Goal: Task Accomplishment & Management: Use online tool/utility

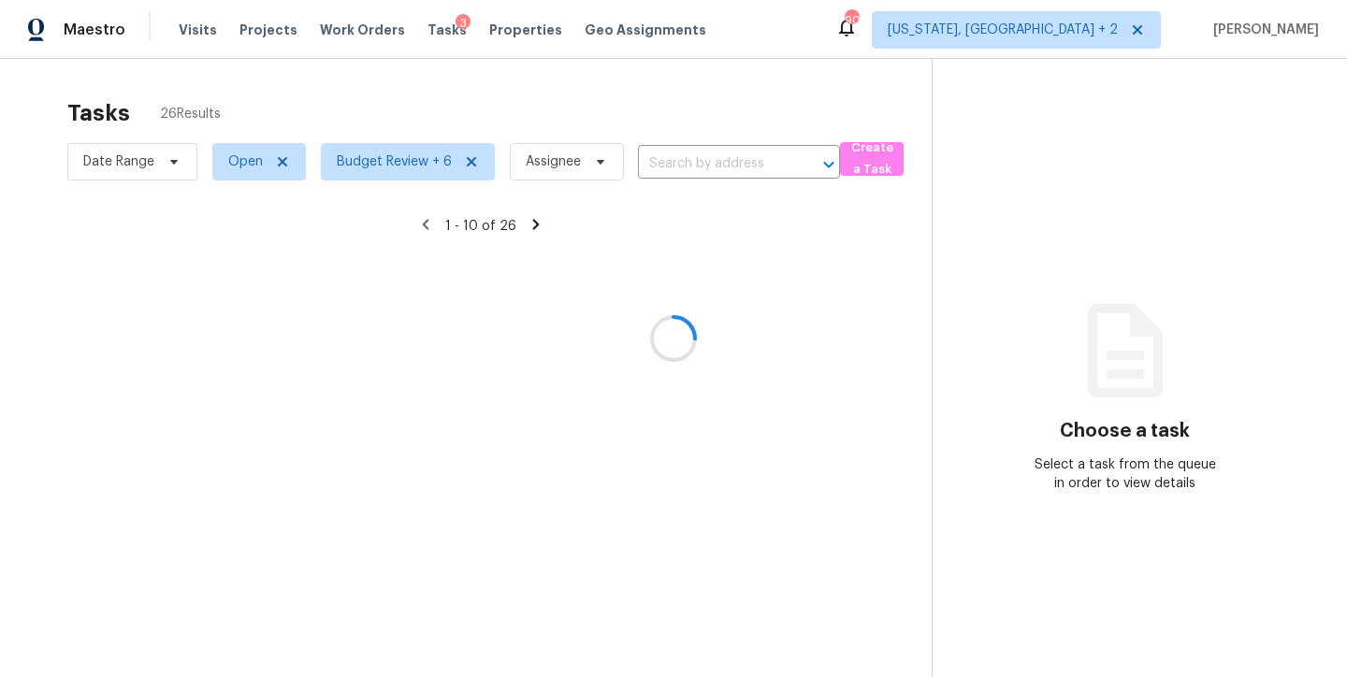
click at [502, 99] on div at bounding box center [673, 338] width 1347 height 677
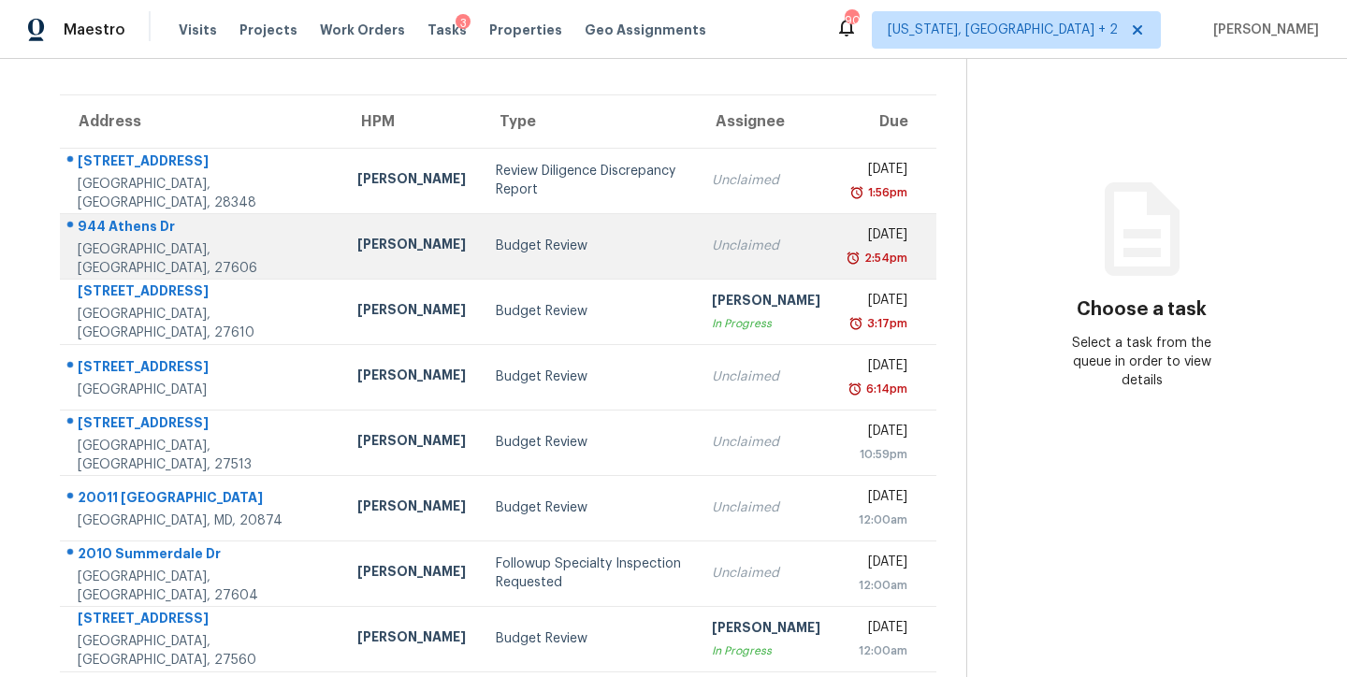
scroll to position [311, 0]
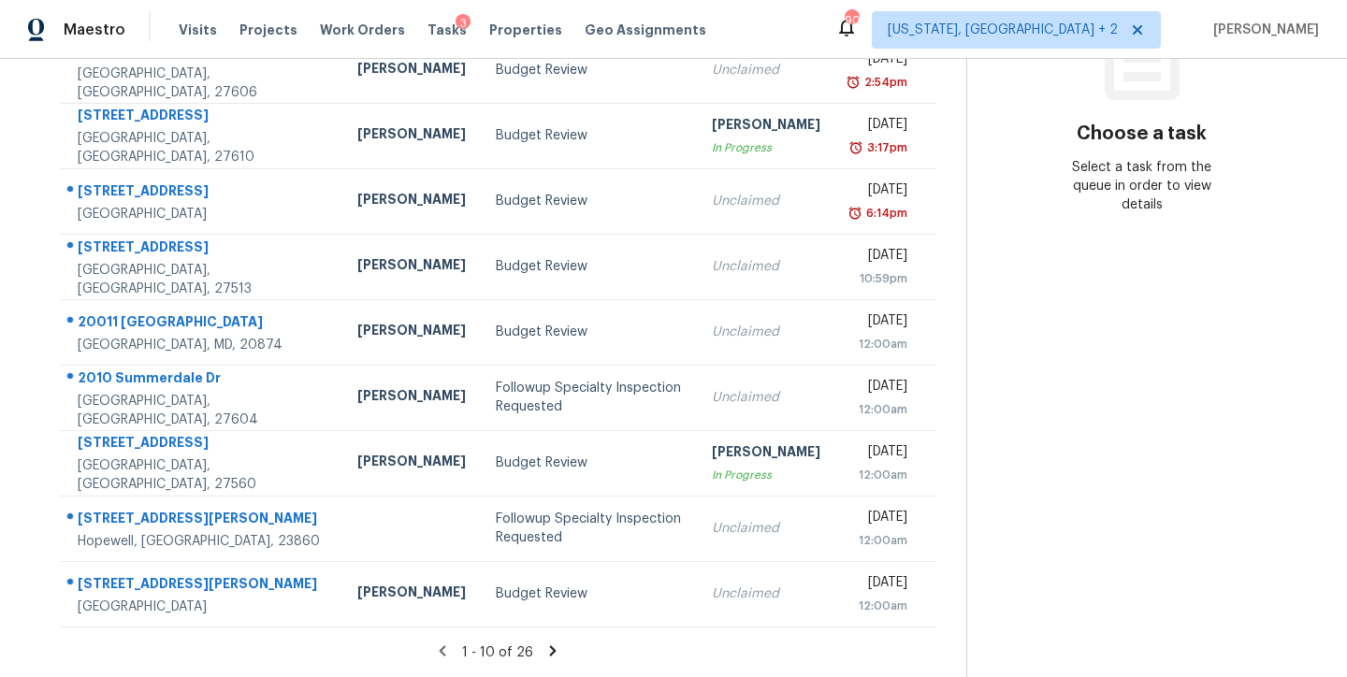
click at [544, 643] on icon at bounding box center [552, 651] width 17 height 17
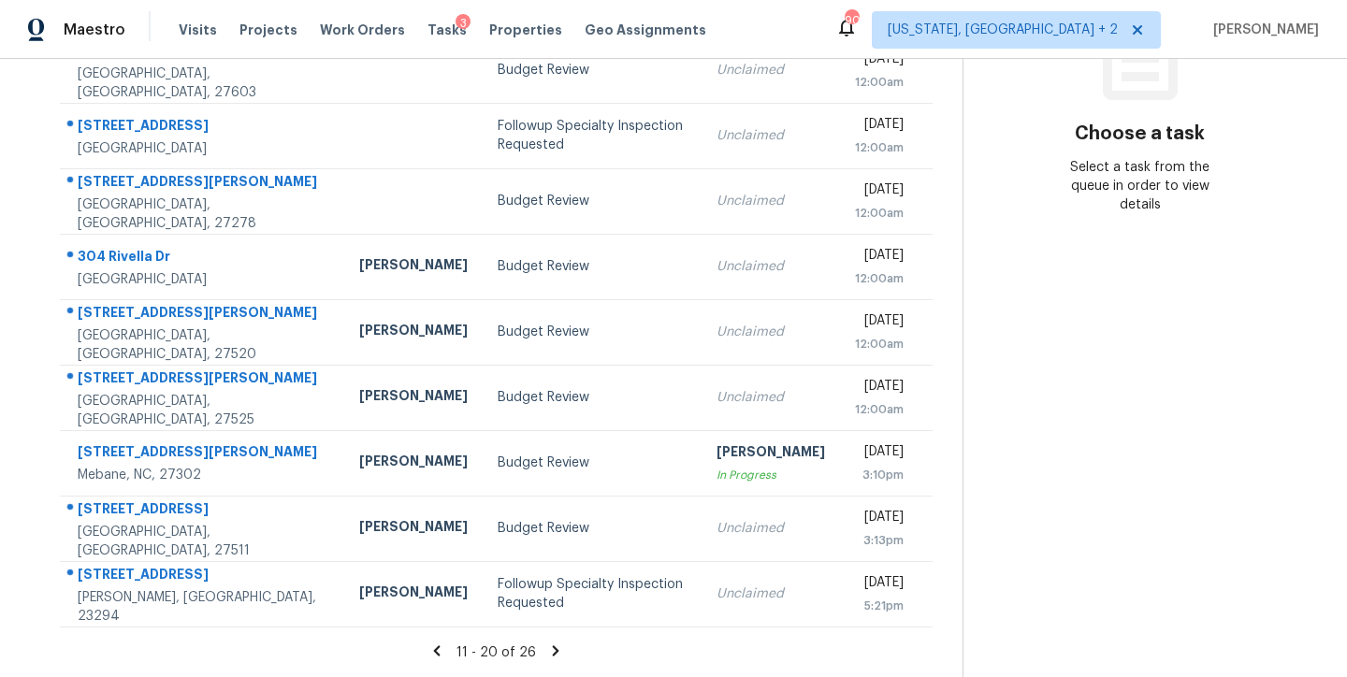
click at [553, 646] on icon at bounding box center [556, 651] width 7 height 10
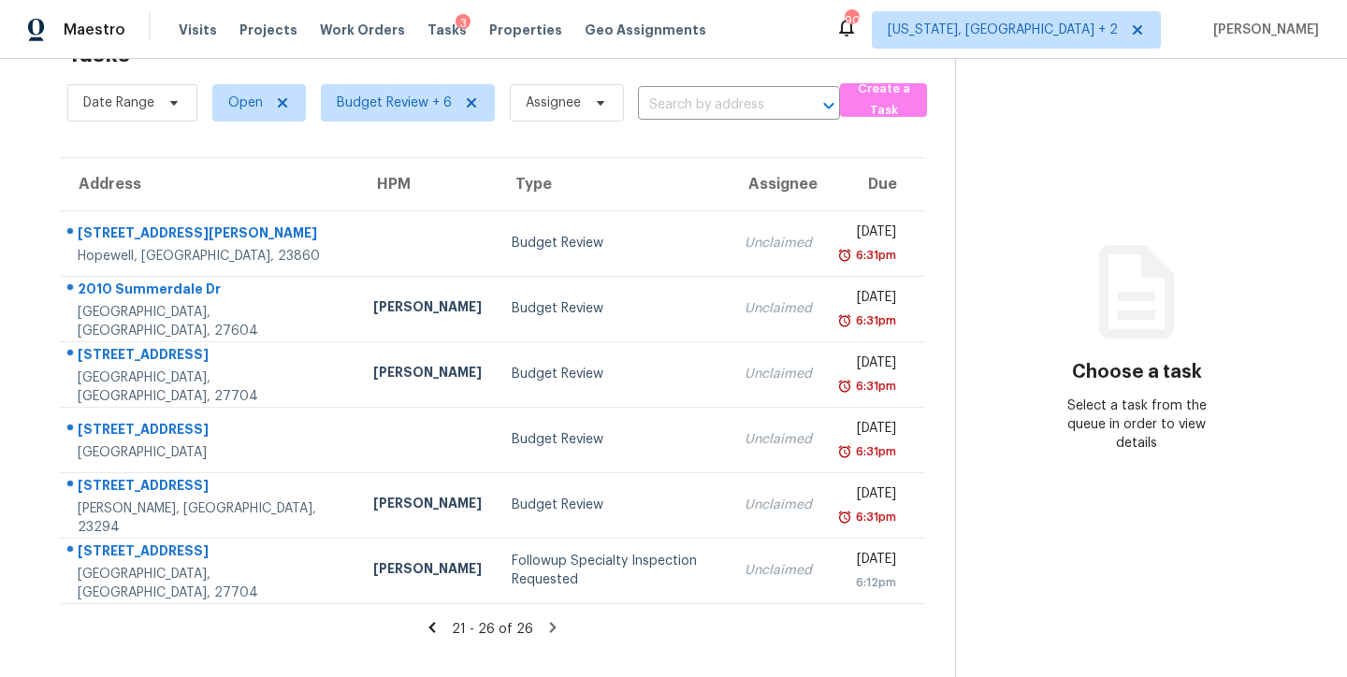
click at [413, 623] on div "21 - 26 of 26" at bounding box center [492, 629] width 925 height 20
click at [424, 619] on icon at bounding box center [432, 627] width 17 height 17
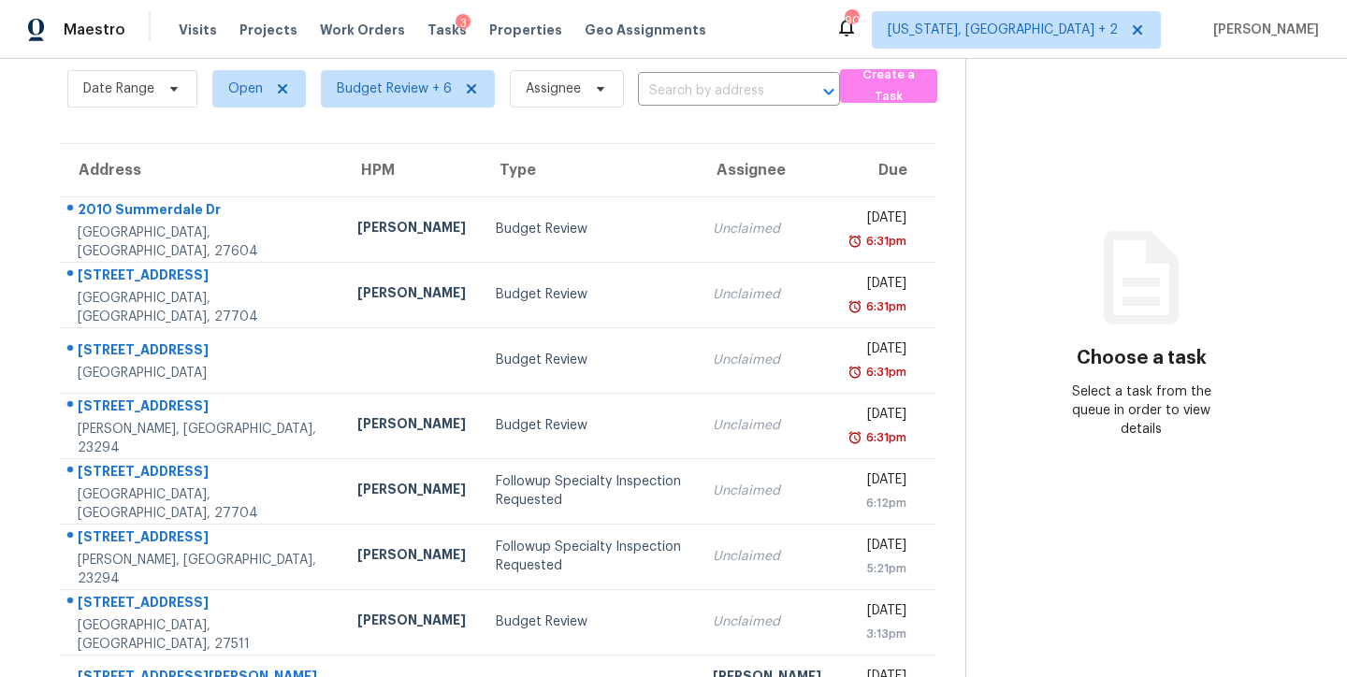
scroll to position [311, 0]
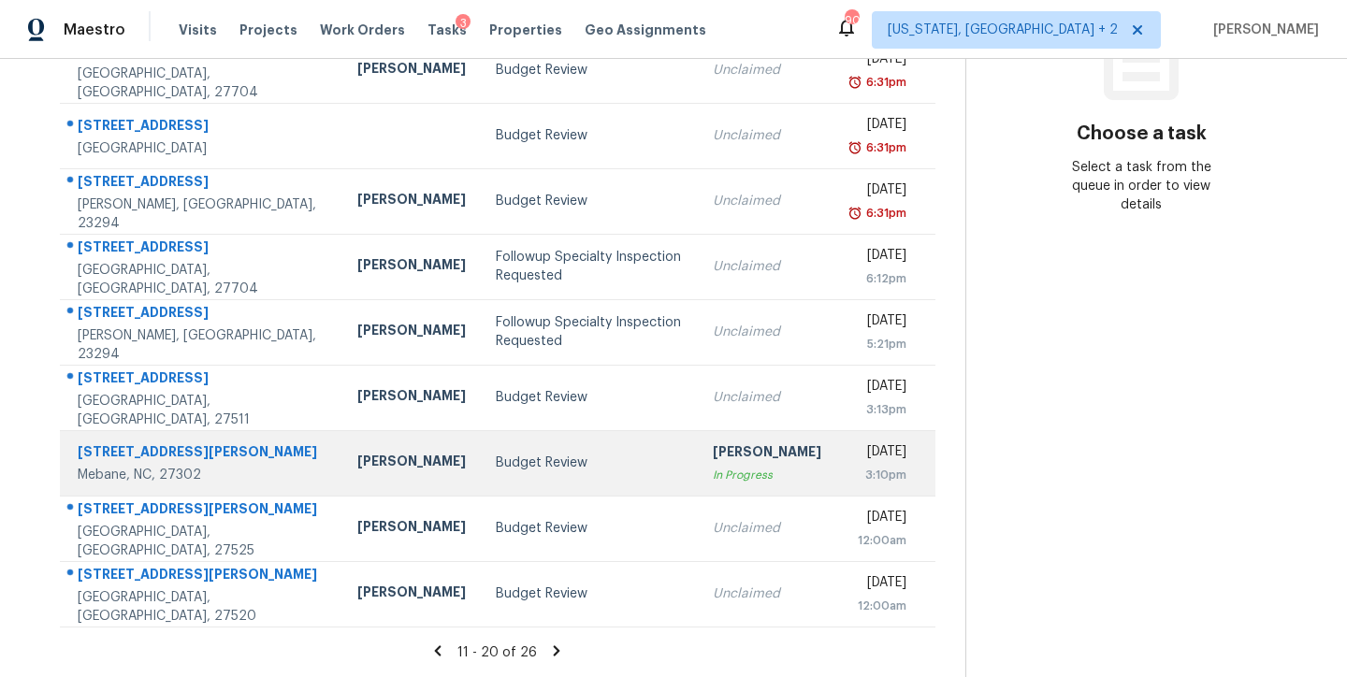
click at [481, 434] on td "Budget Review" at bounding box center [589, 462] width 217 height 65
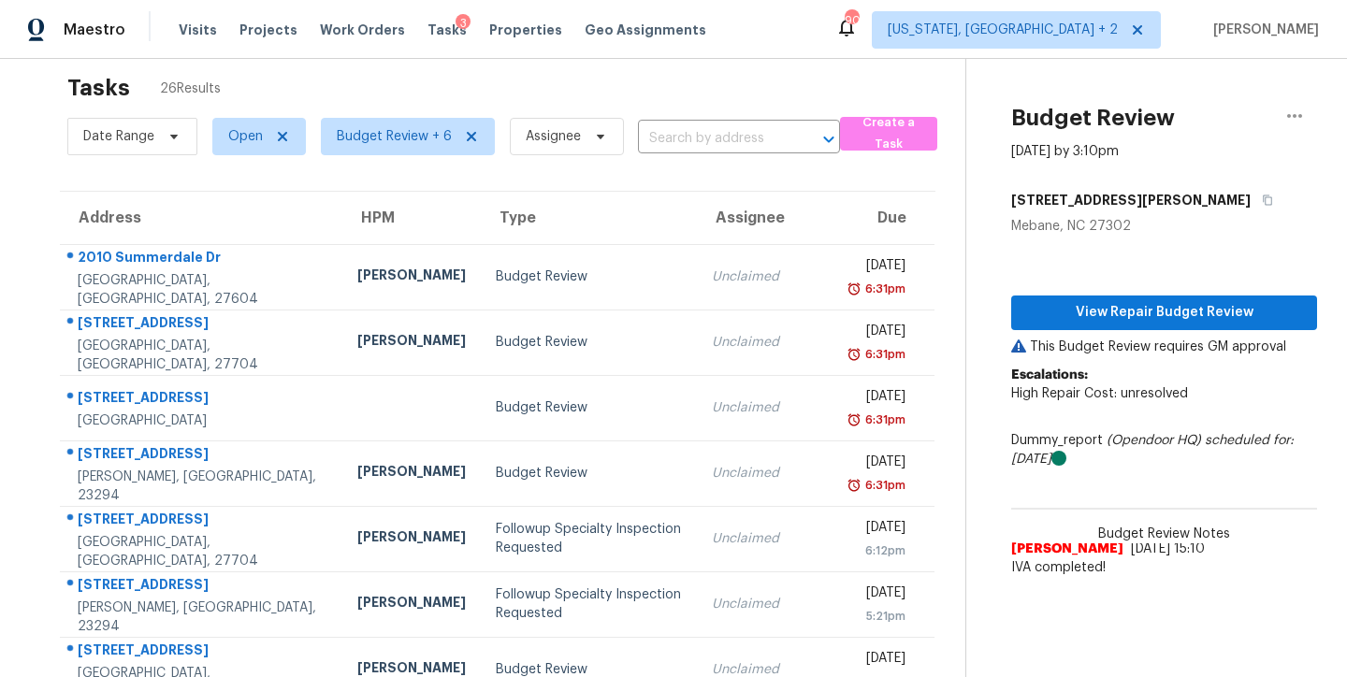
scroll to position [0, 0]
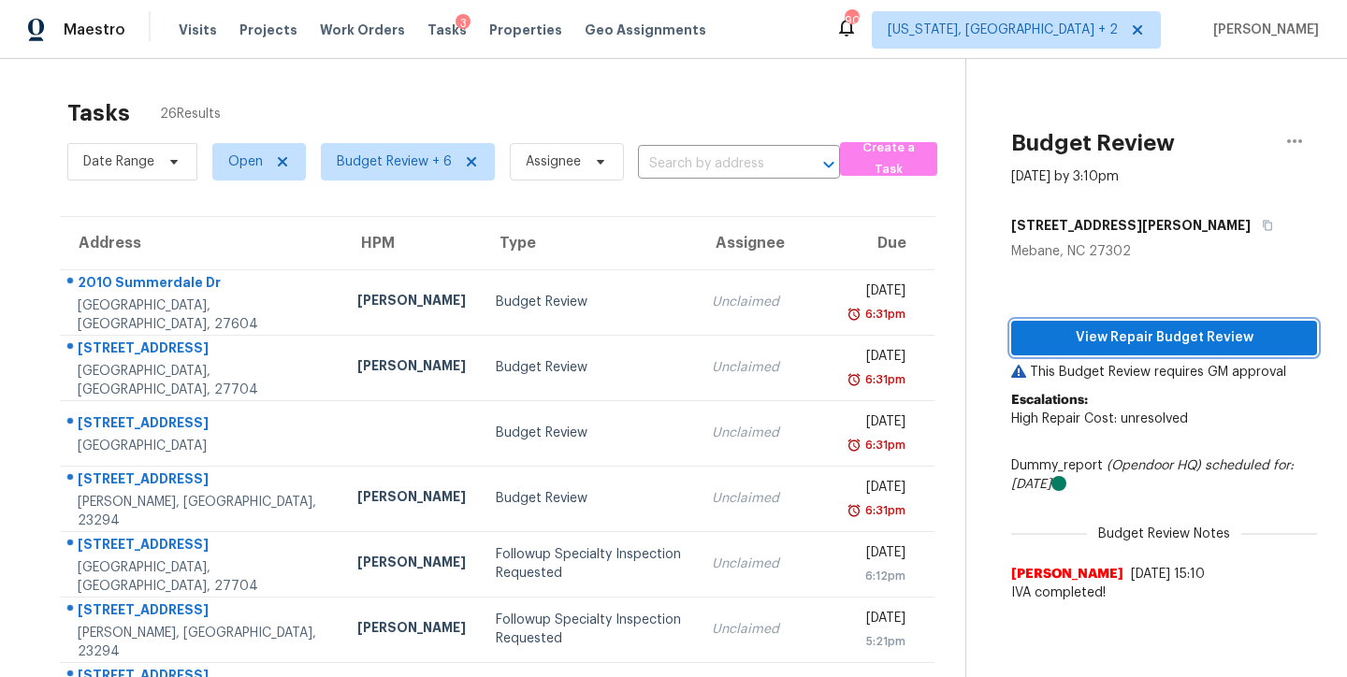
click at [1134, 332] on span "View Repair Budget Review" at bounding box center [1164, 337] width 276 height 23
click at [304, 91] on div "Tasks 26 Results" at bounding box center [516, 113] width 898 height 49
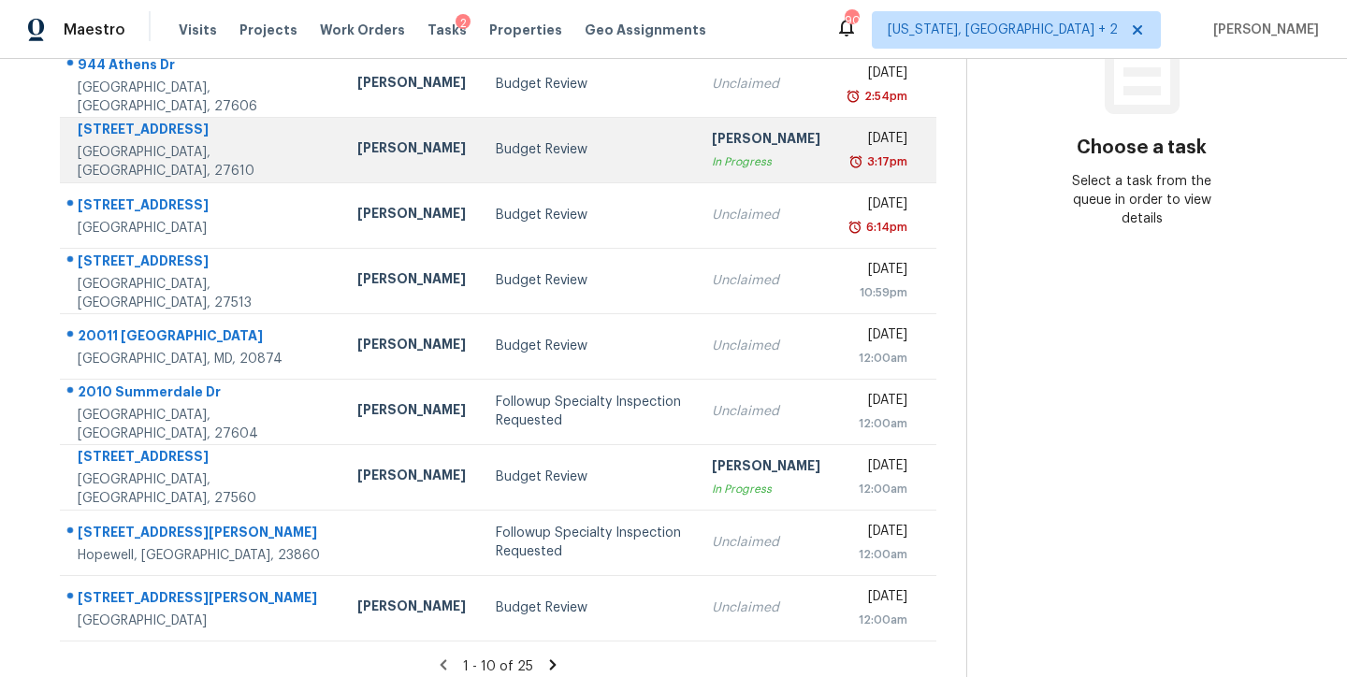
scroll to position [311, 0]
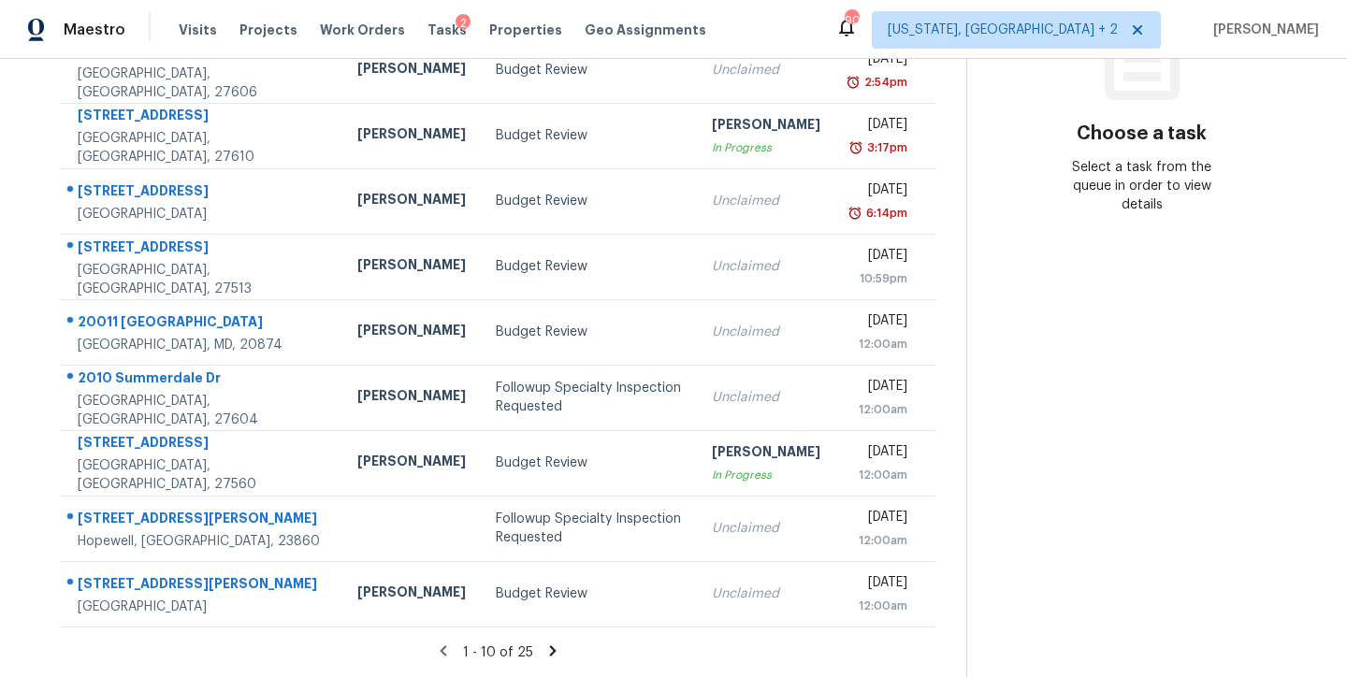
click at [549, 646] on icon at bounding box center [552, 651] width 7 height 10
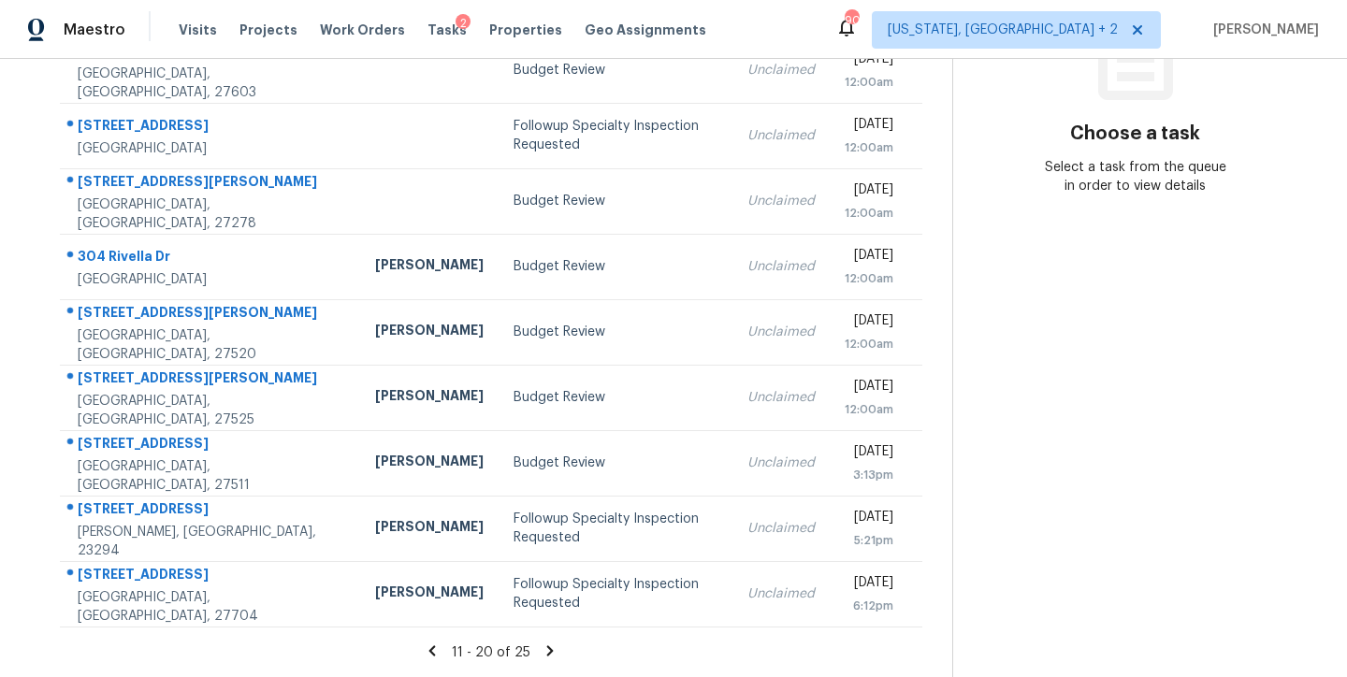
click at [547, 646] on icon at bounding box center [550, 651] width 7 height 10
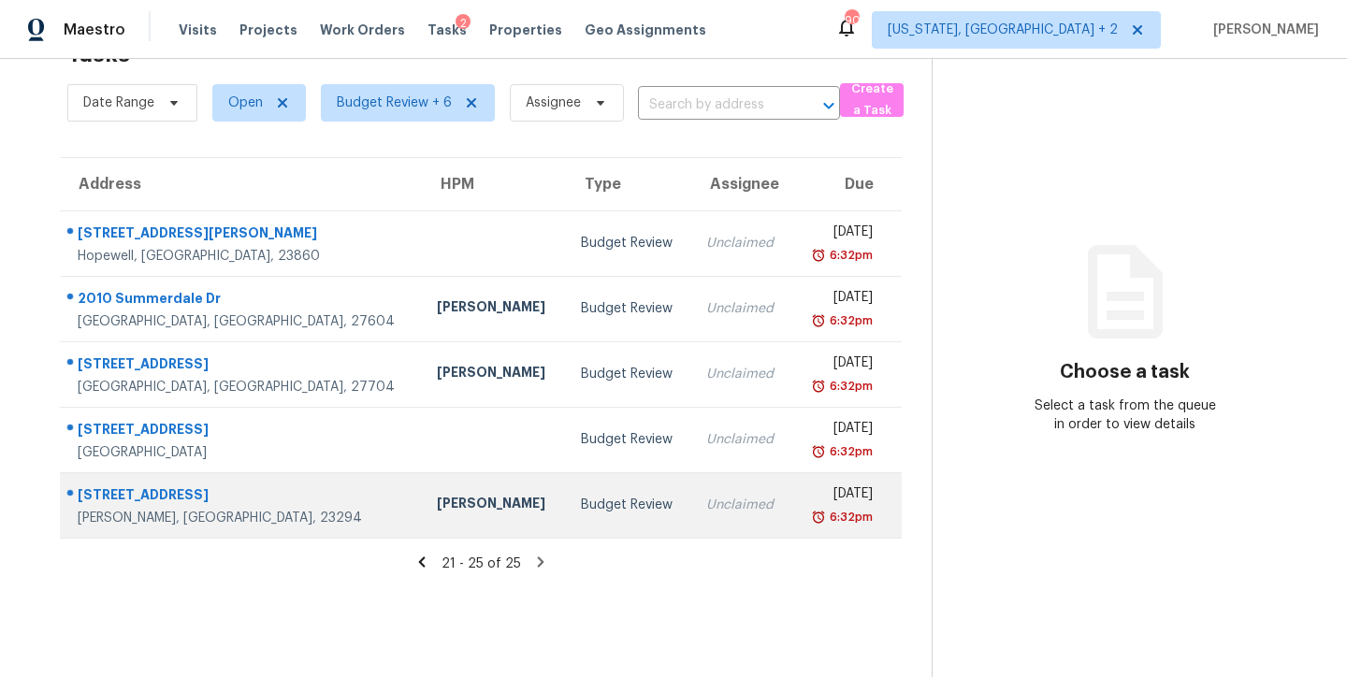
click at [422, 490] on td "[PERSON_NAME]" at bounding box center [493, 504] width 143 height 65
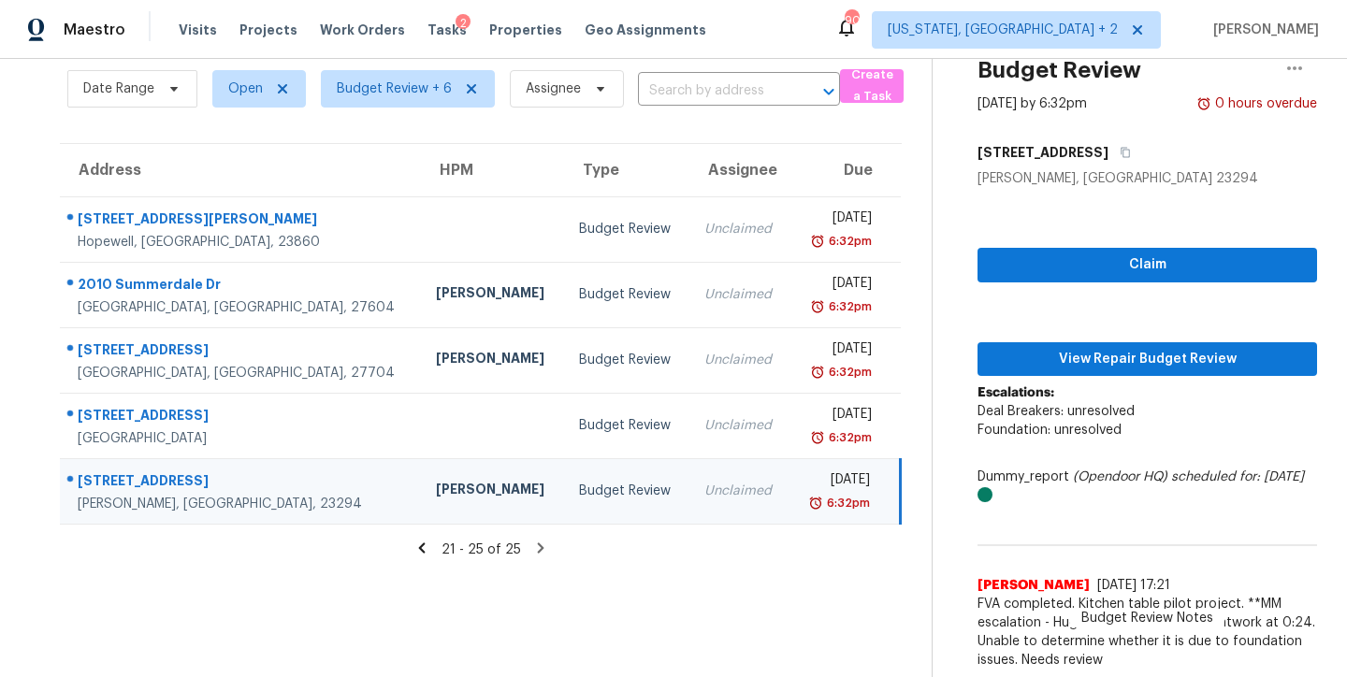
scroll to position [89, 0]
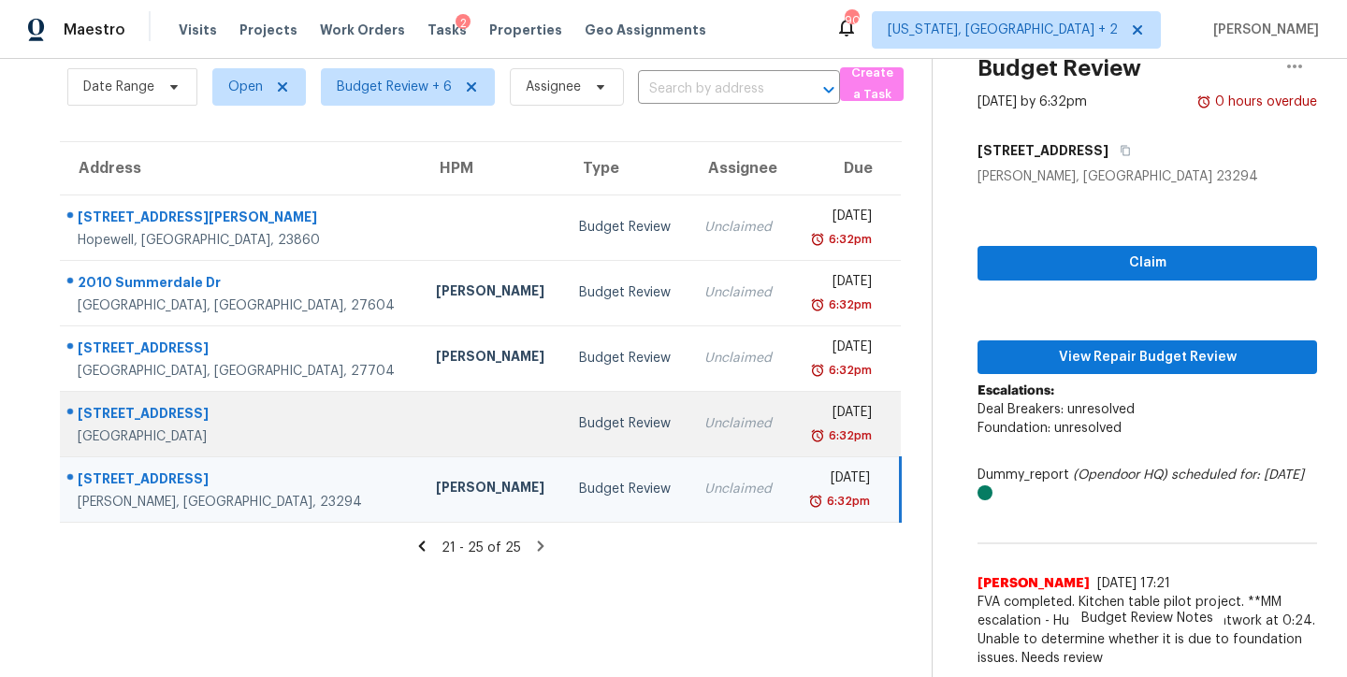
click at [421, 413] on td at bounding box center [492, 423] width 143 height 65
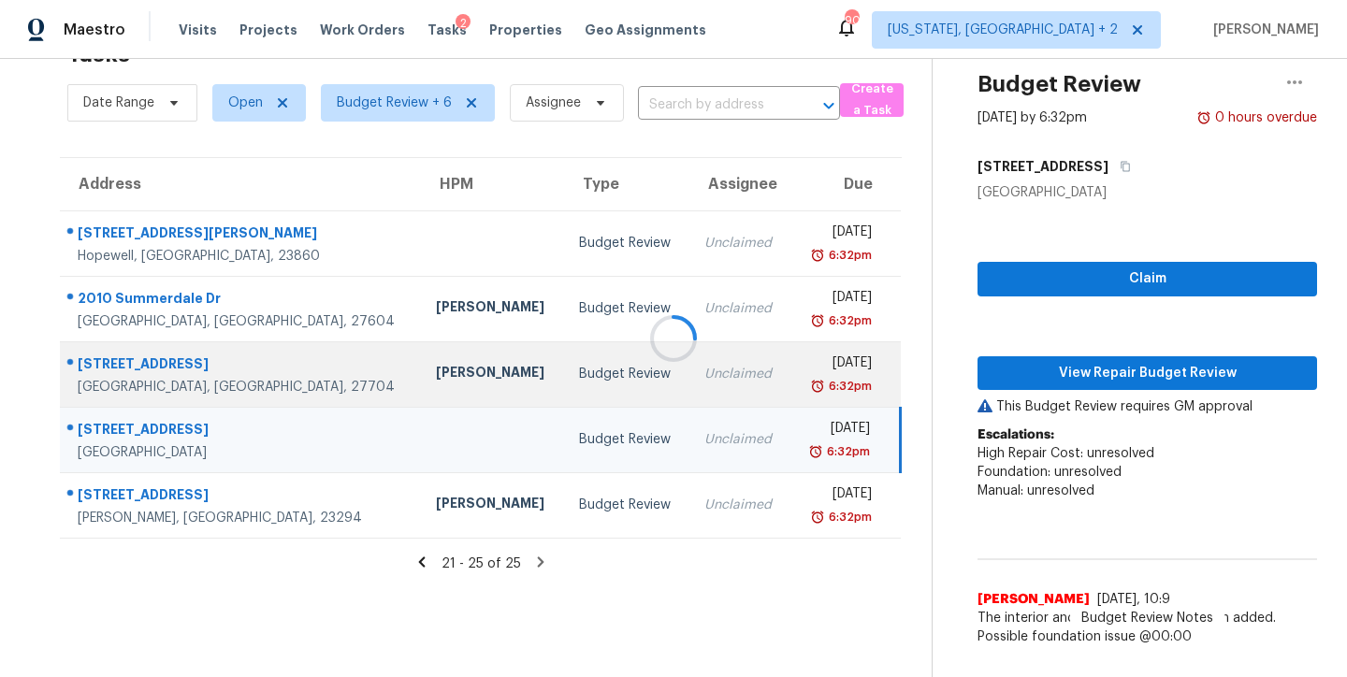
scroll to position [98, 0]
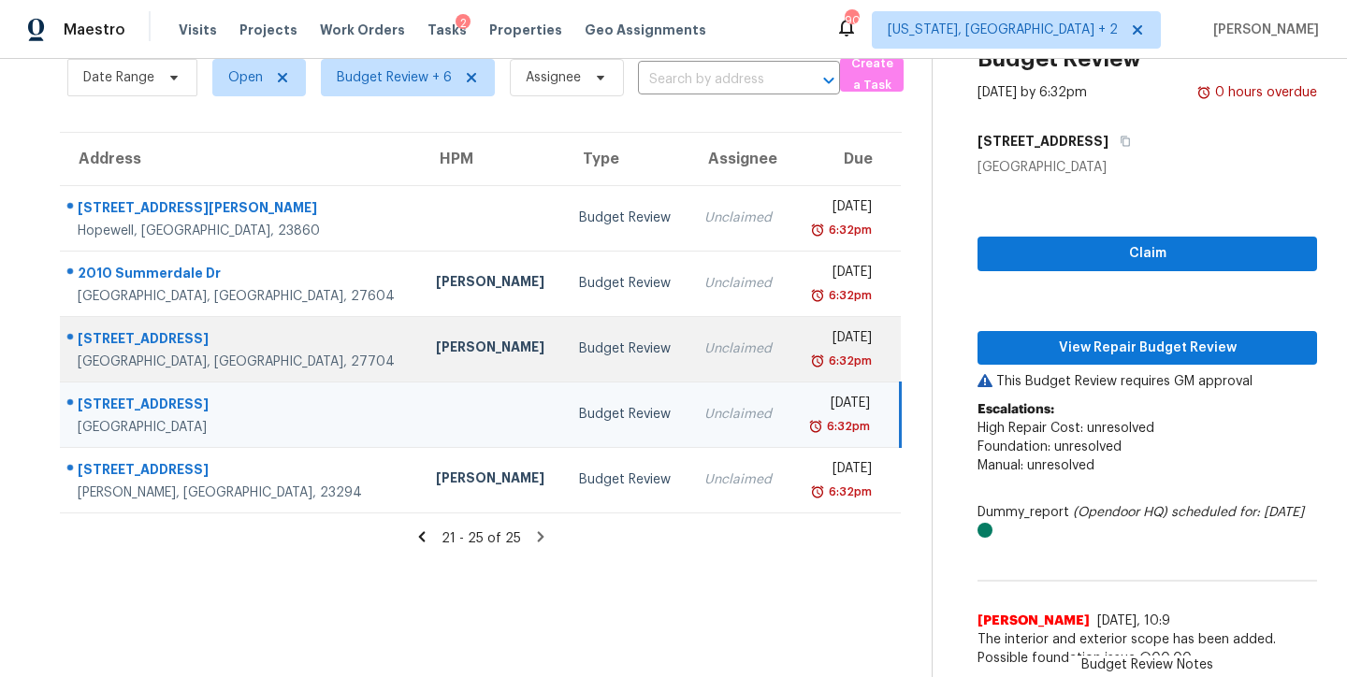
click at [436, 338] on div "[PERSON_NAME]" at bounding box center [492, 349] width 113 height 23
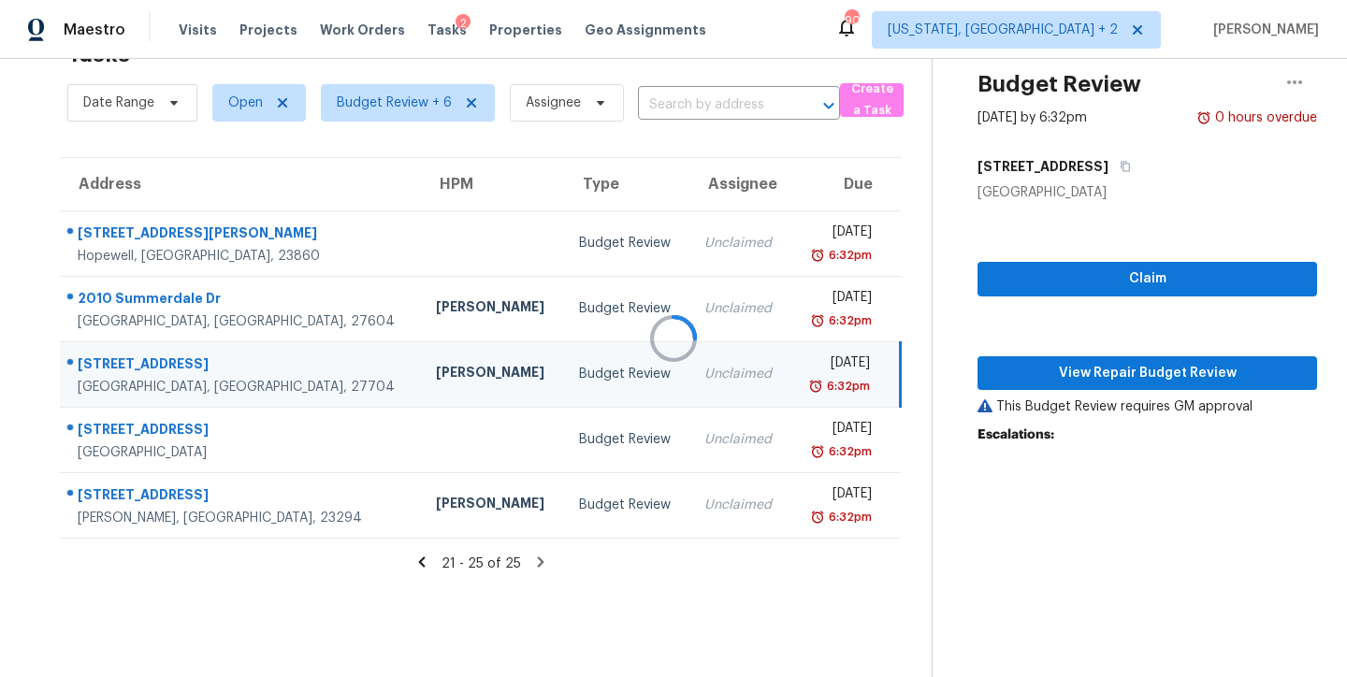
scroll to position [136, 0]
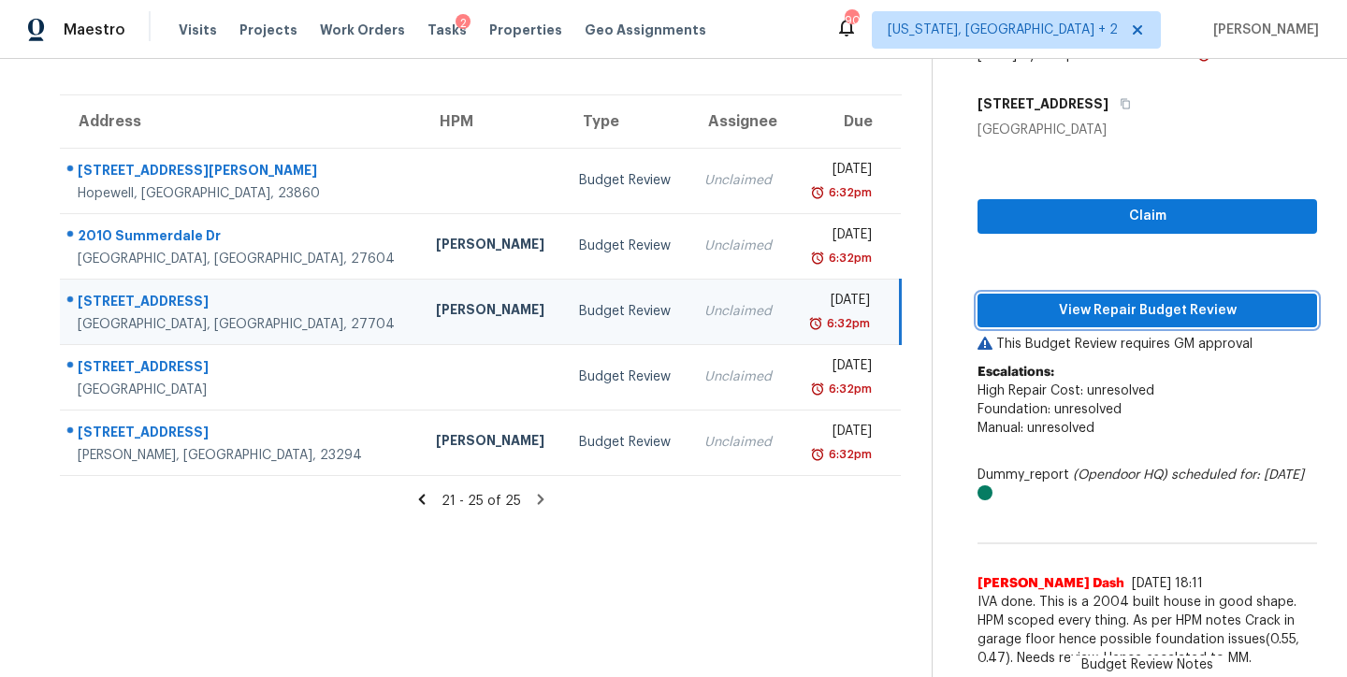
click at [1207, 299] on span "View Repair Budget Review" at bounding box center [1148, 310] width 310 height 23
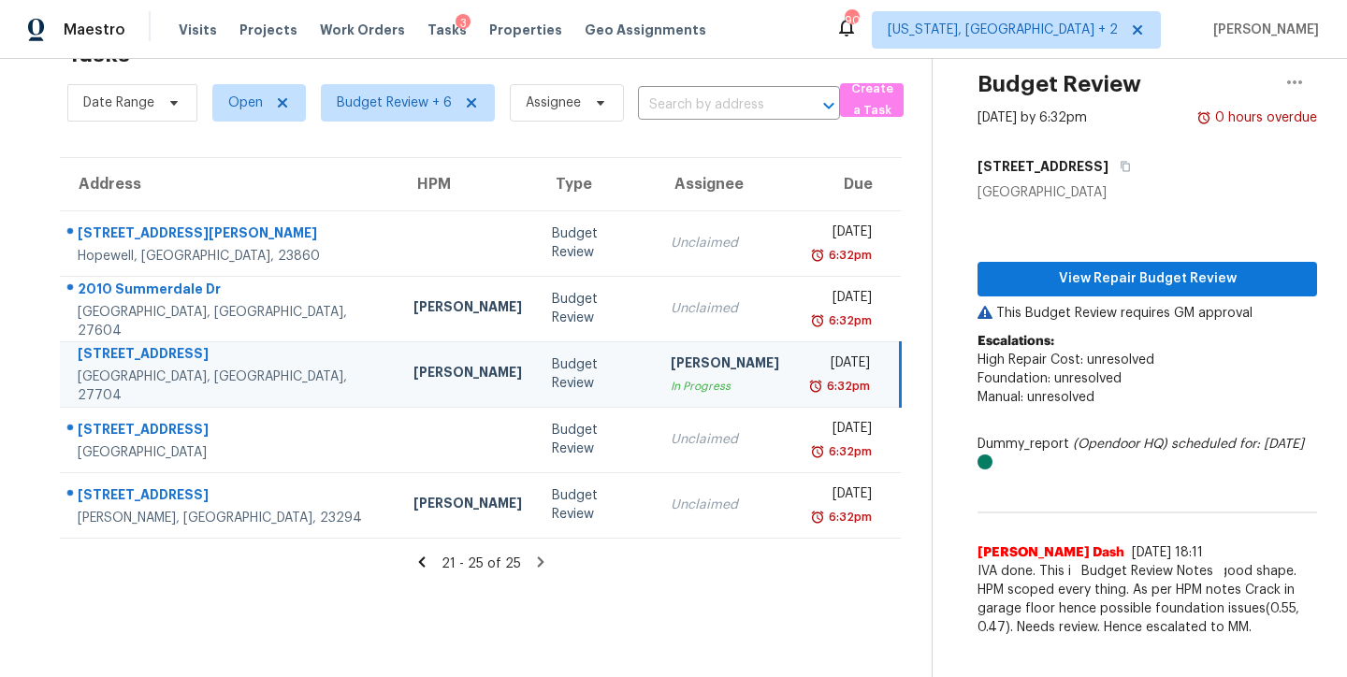
scroll to position [73, 0]
